Goal: Transaction & Acquisition: Purchase product/service

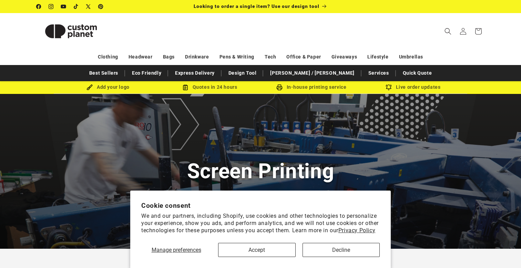
click at [337, 250] on button "Decline" at bounding box center [340, 250] width 77 height 14
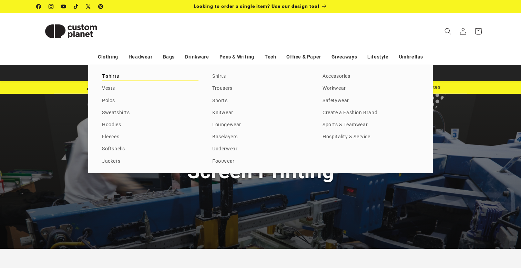
click at [112, 75] on link "T-shirts" at bounding box center [150, 76] width 96 height 9
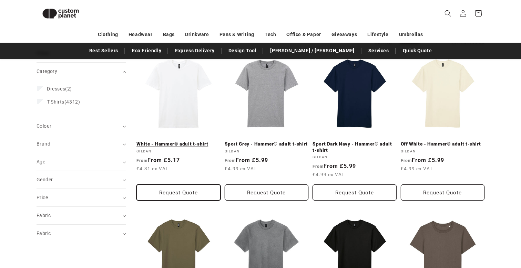
scroll to position [90, 0]
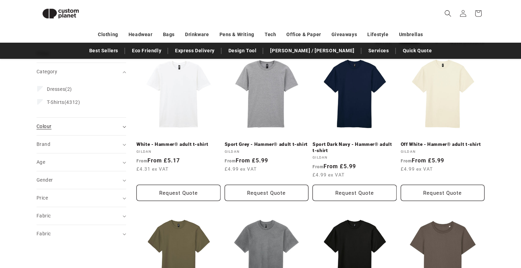
click at [45, 129] on div "Colour (0)" at bounding box center [78, 126] width 84 height 7
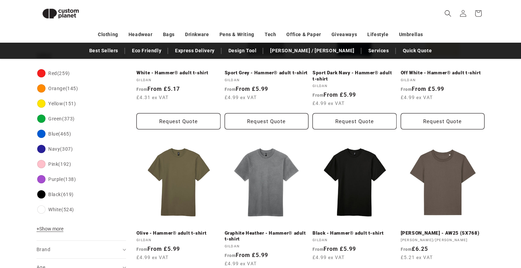
scroll to position [162, 0]
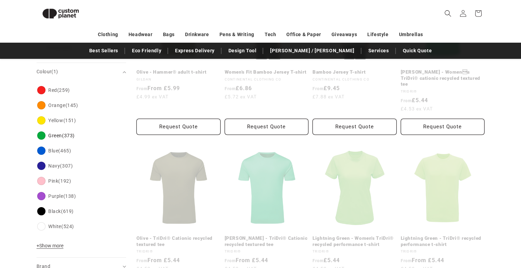
click at [52, 241] on div "Colour Red (259) Red (259 products) Orange (145) Orange (145 products) Yellow (…" at bounding box center [81, 169] width 90 height 177
click at [52, 245] on span "+ Show more" at bounding box center [49, 246] width 27 height 6
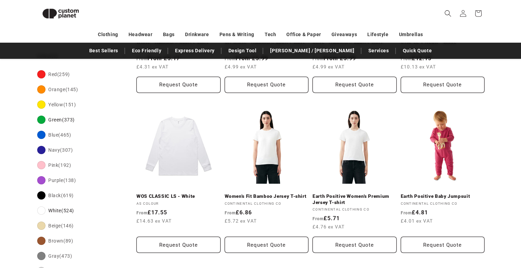
scroll to position [190, 0]
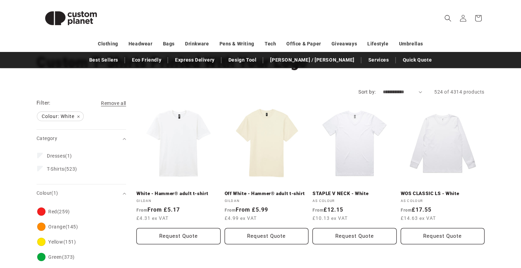
scroll to position [146, 0]
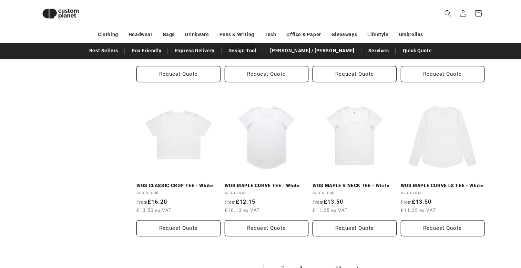
scroll to position [733, 0]
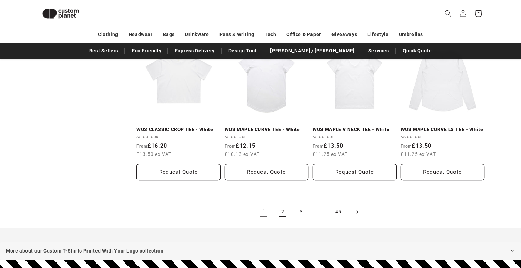
click at [280, 206] on link "2" at bounding box center [282, 211] width 15 height 15
